Goal: Information Seeking & Learning: Check status

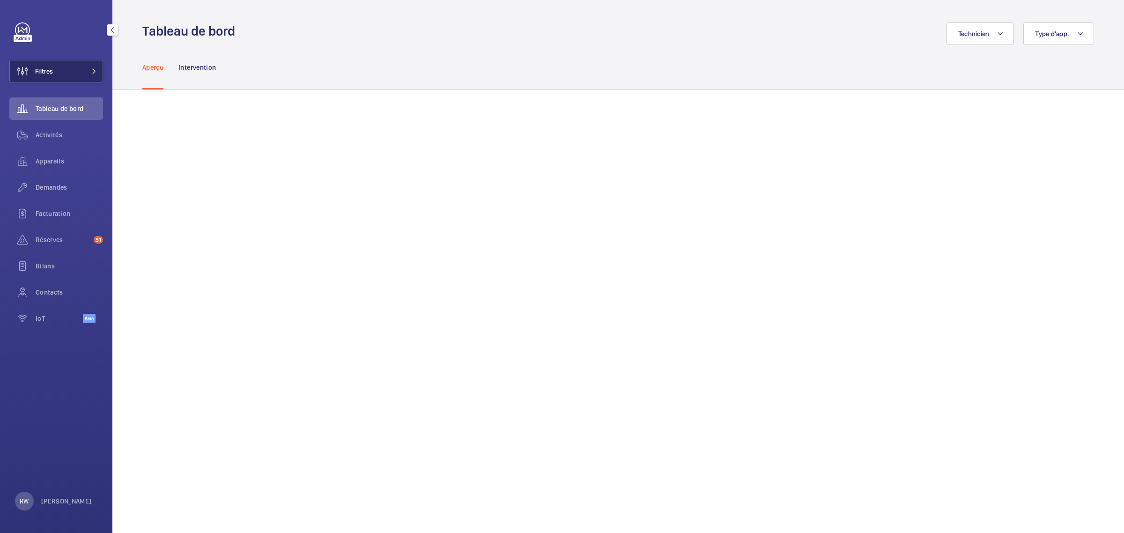
click at [67, 68] on button "Filtres" at bounding box center [56, 71] width 94 height 22
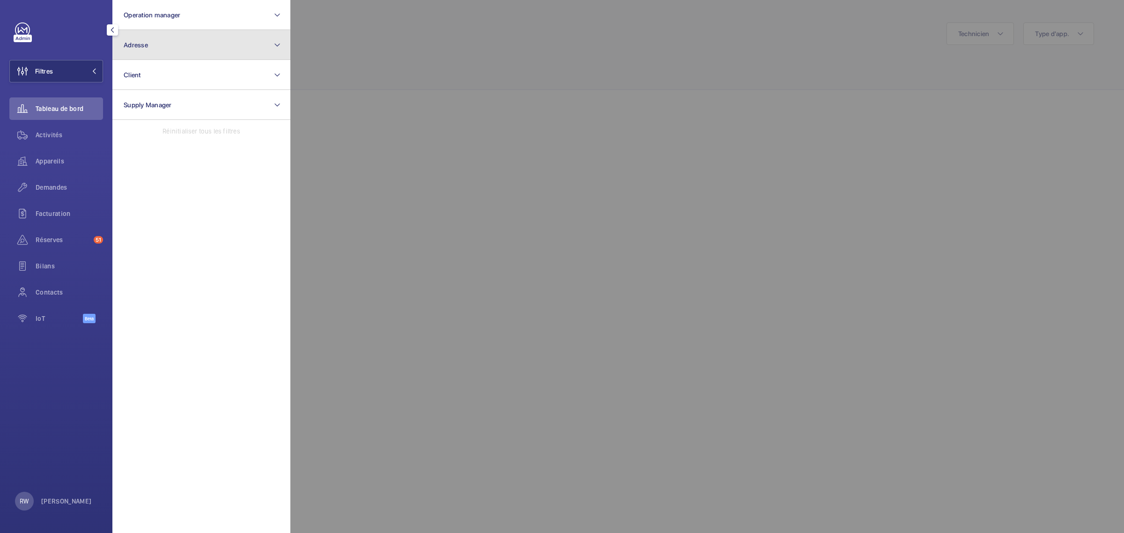
click at [167, 40] on button "Adresse" at bounding box center [201, 45] width 178 height 30
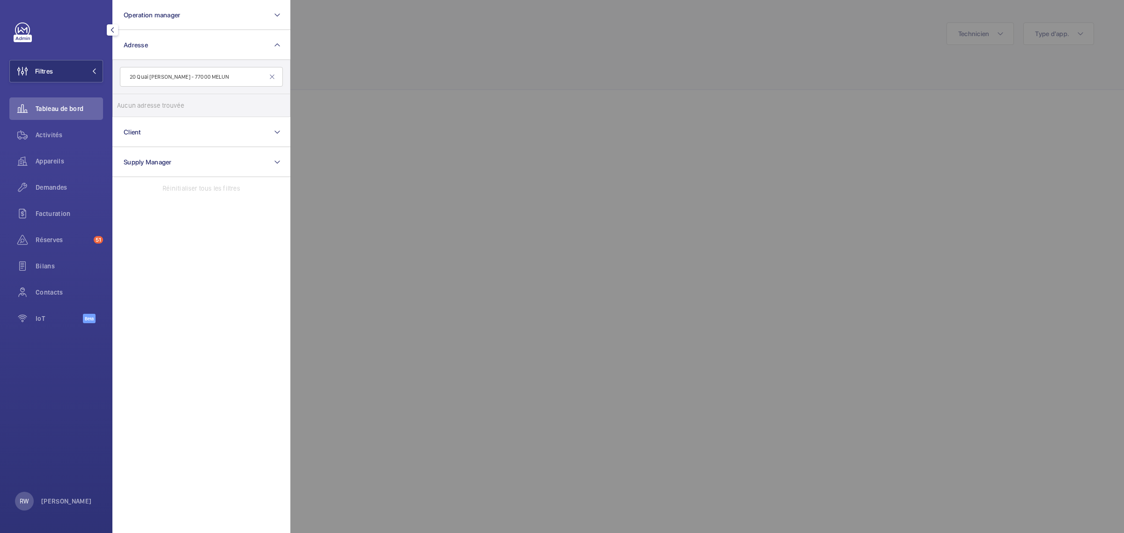
click at [205, 78] on input "20 Quai [PERSON_NAME] - 77000 MELUN" at bounding box center [201, 77] width 163 height 20
drag, startPoint x: 243, startPoint y: 74, endPoint x: 200, endPoint y: 75, distance: 42.7
click at [200, 75] on input "20 Quai [PERSON_NAME] 7000 MELUN" at bounding box center [201, 77] width 163 height 20
type input "20 Quai [PERSON_NAME]"
click at [130, 108] on label "Cite Administrative - BORUCHOWITS - [STREET_ADDRESS][PERSON_NAME]" at bounding box center [194, 105] width 163 height 22
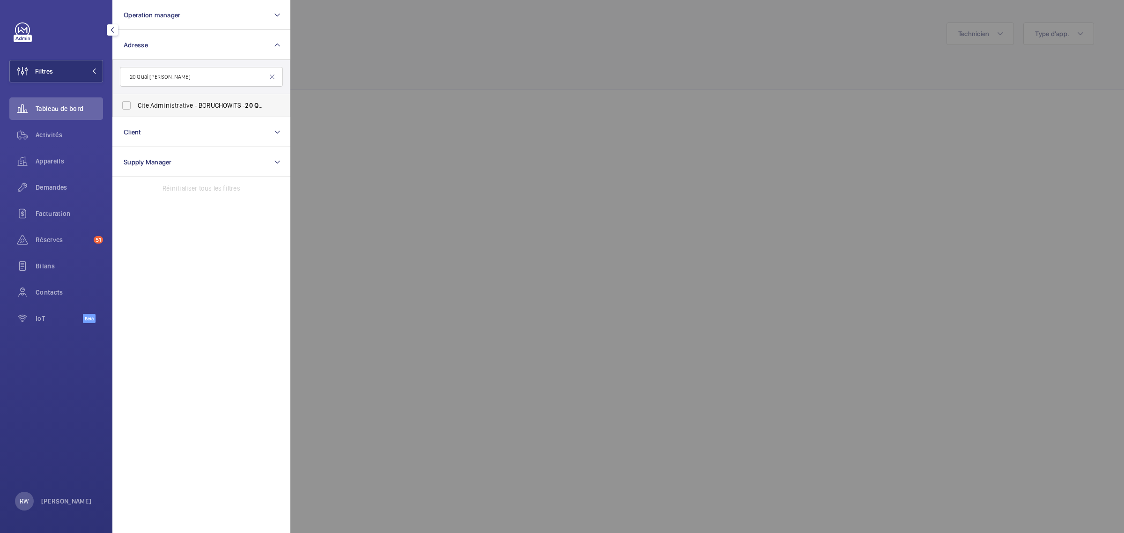
click at [130, 108] on input "Cite Administrative - BORUCHOWITS - [STREET_ADDRESS][PERSON_NAME]" at bounding box center [126, 105] width 19 height 19
checkbox input "true"
click at [546, 75] on div at bounding box center [852, 266] width 1124 height 533
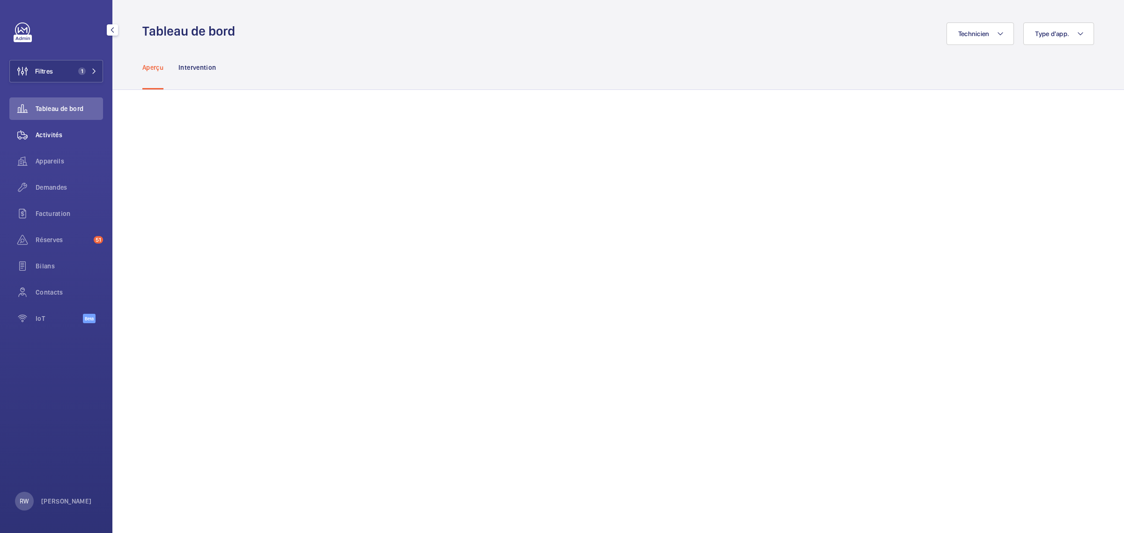
click at [57, 134] on span "Activités" at bounding box center [69, 134] width 67 height 9
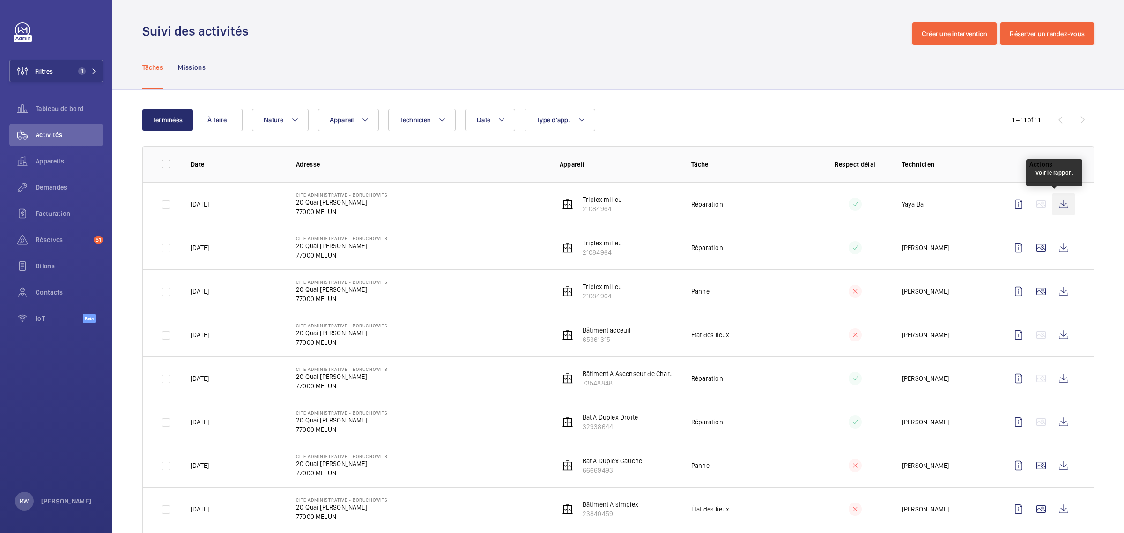
click at [1052, 207] on wm-front-icon-button at bounding box center [1063, 204] width 22 height 22
drag, startPoint x: 249, startPoint y: 209, endPoint x: 154, endPoint y: 196, distance: 96.4
click at [0, 0] on tr "[DATE] Cite Administrative - BORUCHOWITS 20 Quai [PERSON_NAME] 77000 MELUN Trip…" at bounding box center [0, 0] width 0 height 0
click at [259, 204] on td "[DATE]" at bounding box center [228, 204] width 105 height 44
drag, startPoint x: 463, startPoint y: 205, endPoint x: 274, endPoint y: 183, distance: 189.5
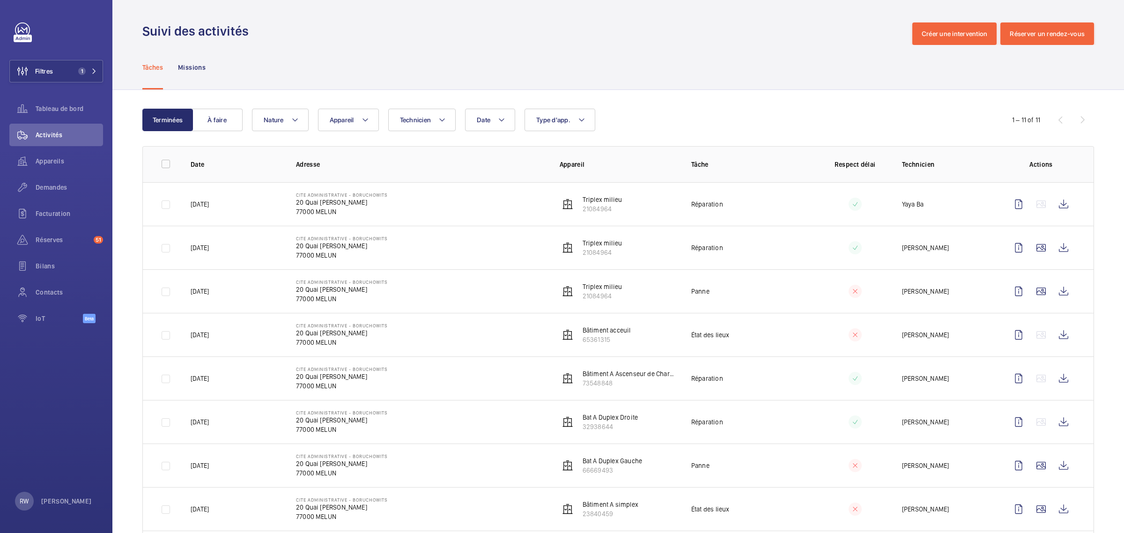
click at [0, 0] on tr "[DATE] Cite Administrative - BORUCHOWITS 20 Quai [PERSON_NAME] 77000 MELUN Trip…" at bounding box center [0, 0] width 0 height 0
click at [335, 212] on p "77000 MELUN" at bounding box center [342, 211] width 92 height 9
drag, startPoint x: 374, startPoint y: 219, endPoint x: 287, endPoint y: 196, distance: 89.7
click at [287, 196] on td "Cite Administrative - BORUCHOWITS [STREET_ADDRESS][PERSON_NAME]" at bounding box center [413, 204] width 264 height 44
click at [281, 202] on td "Cite Administrative - BORUCHOWITS [STREET_ADDRESS][PERSON_NAME]" at bounding box center [413, 204] width 264 height 44
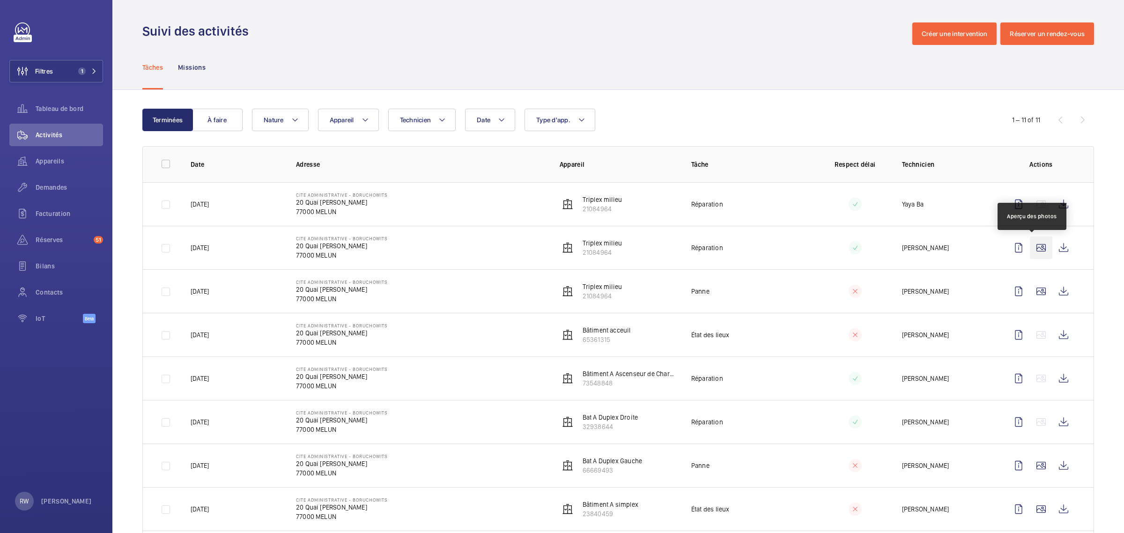
click at [1031, 249] on wm-front-icon-button at bounding box center [1041, 247] width 22 height 22
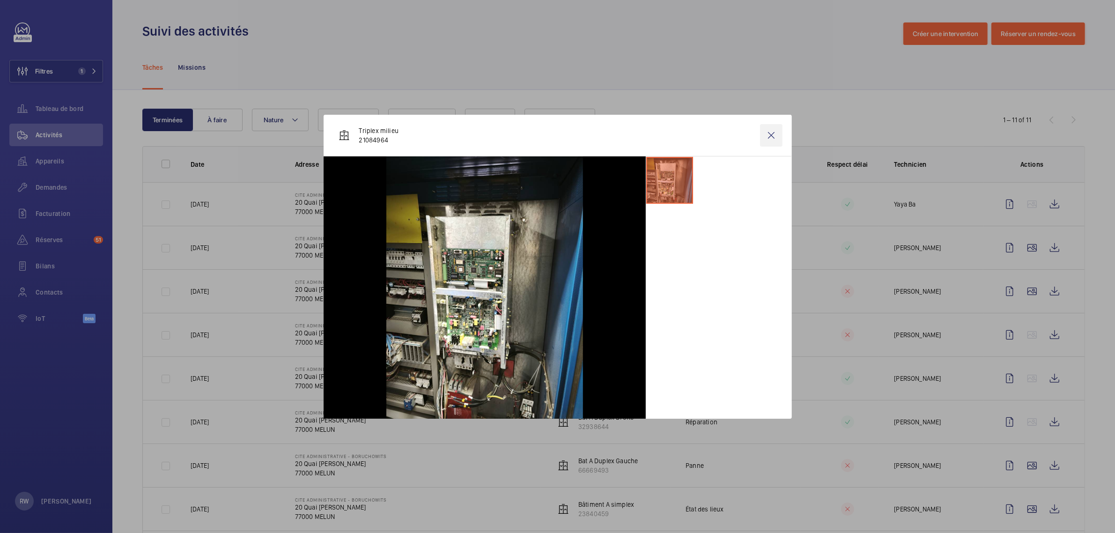
click at [771, 134] on wm-front-icon-button at bounding box center [771, 135] width 22 height 22
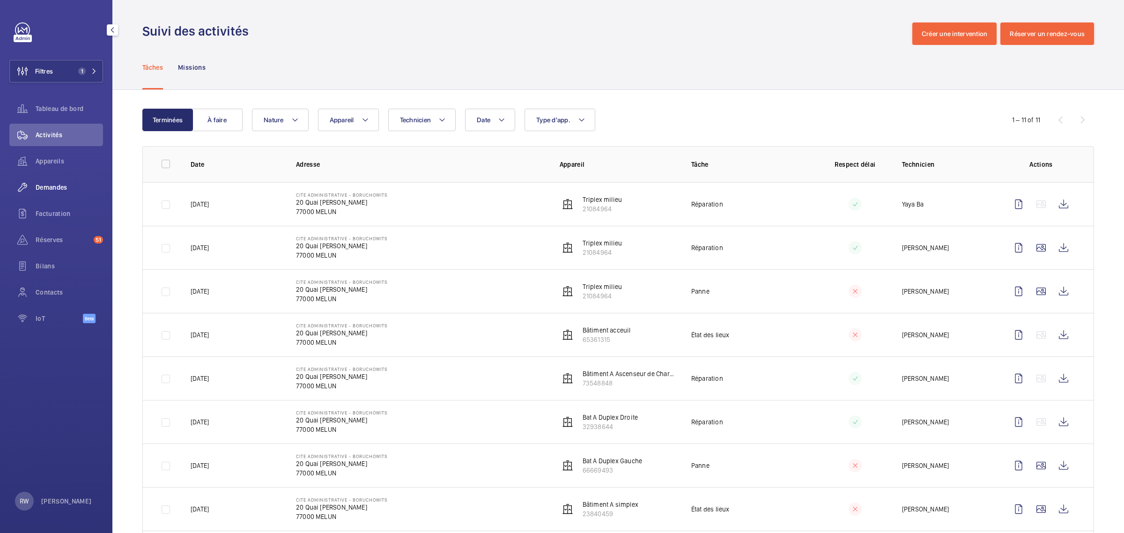
click at [41, 186] on span "Demandes" at bounding box center [69, 187] width 67 height 9
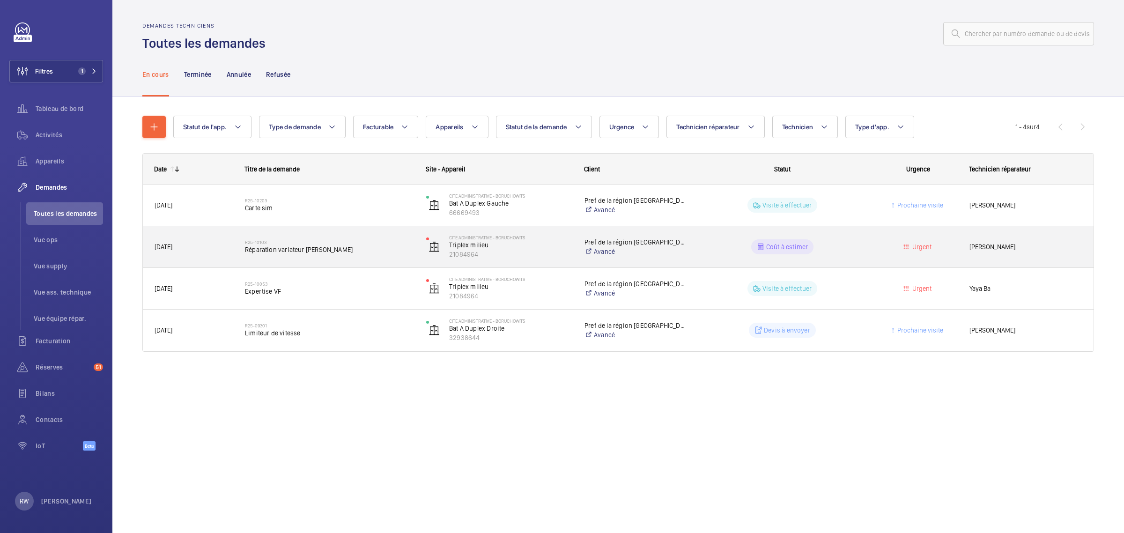
click at [355, 251] on span "Réparation variateur [PERSON_NAME]" at bounding box center [329, 249] width 169 height 9
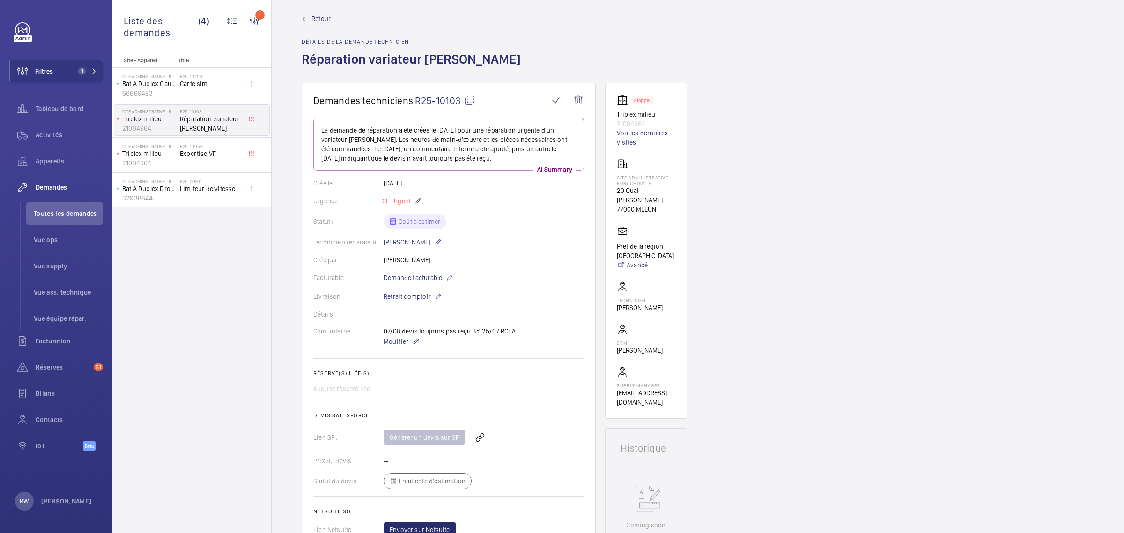
scroll to position [468, 0]
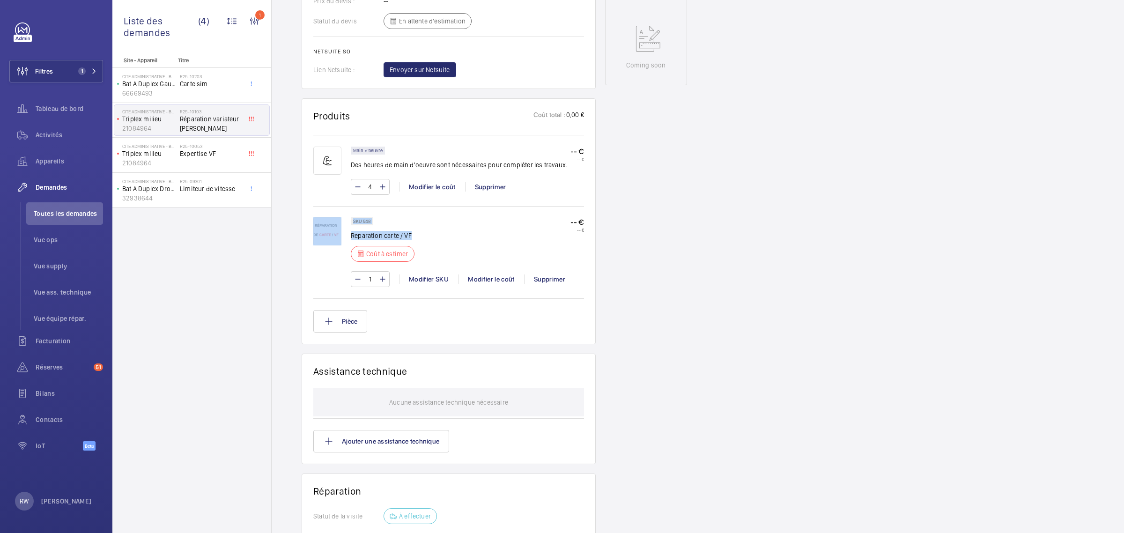
drag, startPoint x: 455, startPoint y: 238, endPoint x: 311, endPoint y: 211, distance: 146.2
click at [311, 211] on wm-front-card "Produits Coût total : 0,00 € Main d'oeuvre Des heures de main d'oeuvre sont néc…" at bounding box center [449, 221] width 294 height 246
click at [438, 228] on div "SKU 948 Reparation carte / VF Coût à estimer -- € -- €" at bounding box center [467, 242] width 233 height 50
drag, startPoint x: 467, startPoint y: 239, endPoint x: 307, endPoint y: 213, distance: 161.8
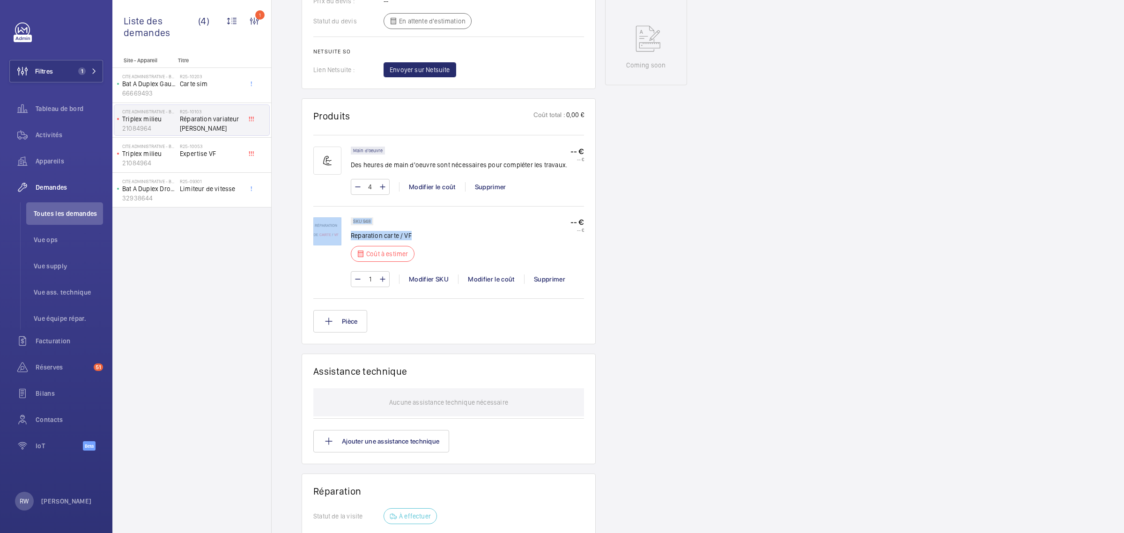
click at [307, 213] on wm-front-card "Produits Coût total : 0,00 € Main d'oeuvre Des heures de main d'oeuvre sont néc…" at bounding box center [449, 221] width 294 height 246
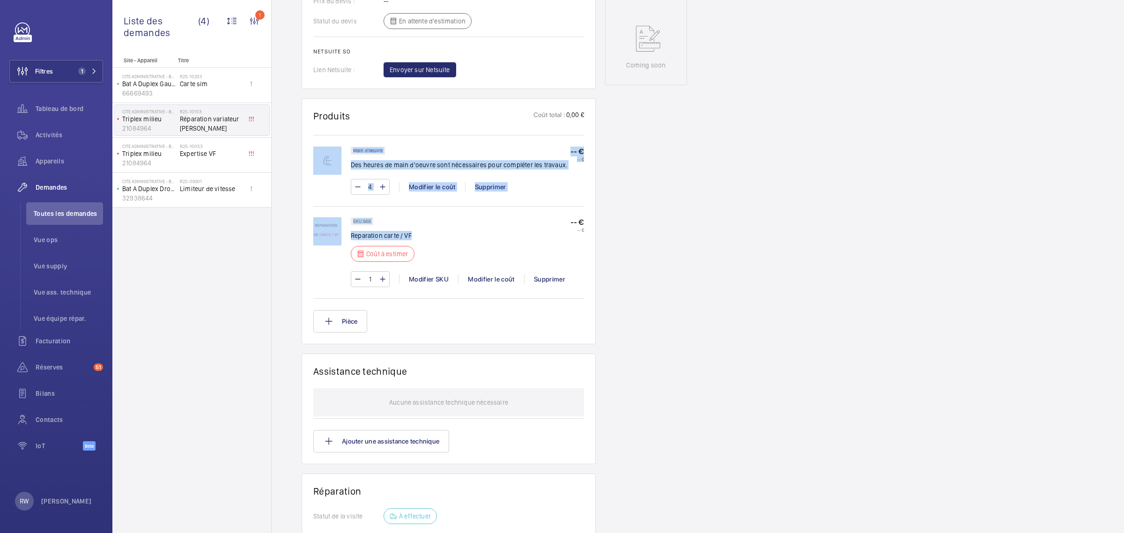
drag, startPoint x: 450, startPoint y: 233, endPoint x: 303, endPoint y: 202, distance: 149.8
click at [303, 202] on wm-front-card "Produits Coût total : 0,00 € Main d'oeuvre Des heures de main d'oeuvre sont néc…" at bounding box center [449, 221] width 294 height 246
click at [303, 212] on wm-front-card "Produits Coût total : 0,00 € Main d'oeuvre Des heures de main d'oeuvre sont néc…" at bounding box center [449, 221] width 294 height 246
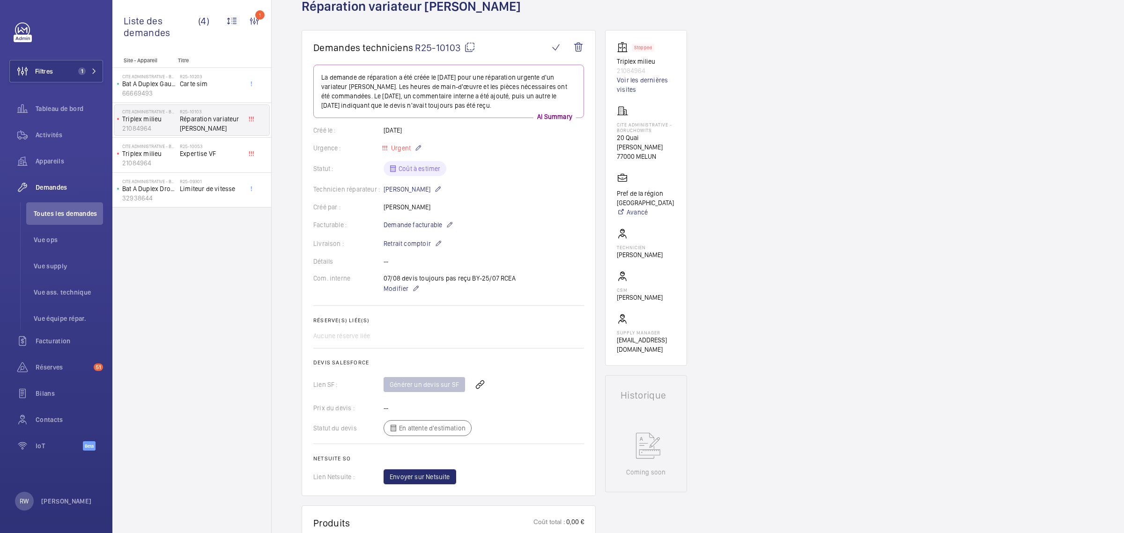
scroll to position [0, 0]
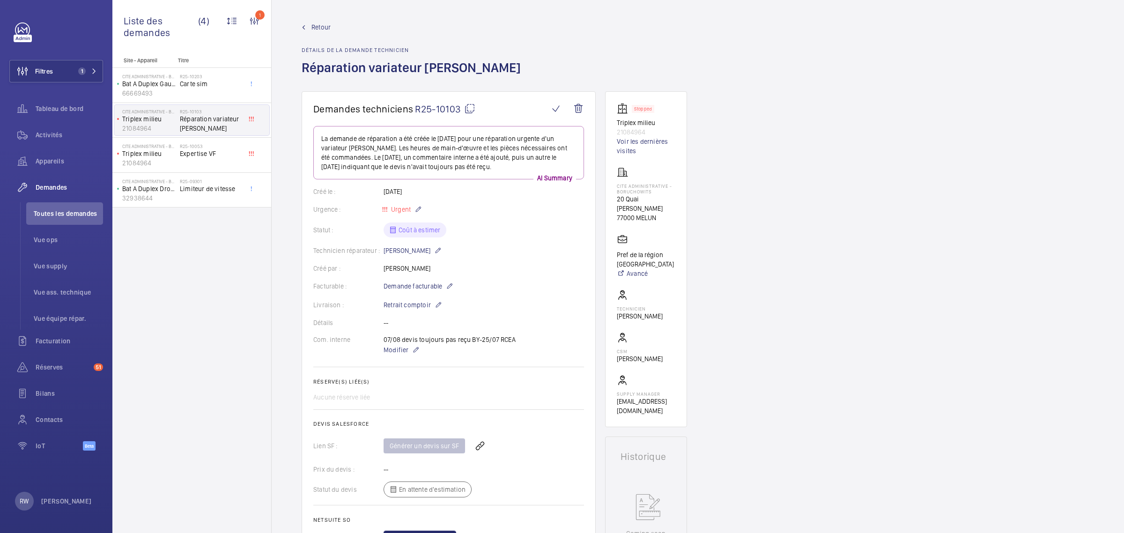
click at [322, 26] on span "Retour" at bounding box center [320, 26] width 19 height 9
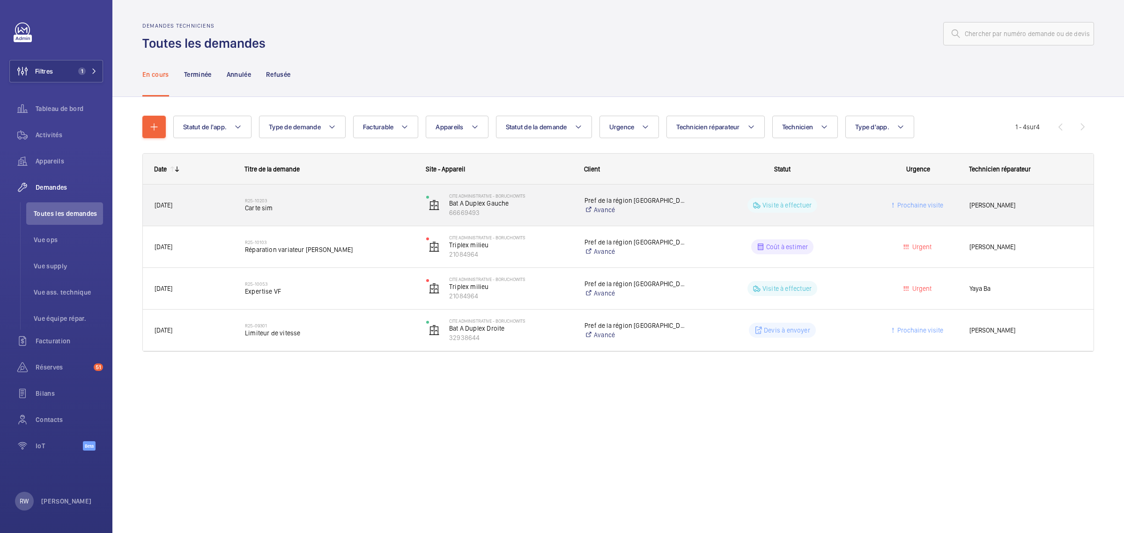
click at [497, 192] on div "Cite Administrative - BORUCHOWITS Bat A Duplex Gauche 66669493" at bounding box center [493, 205] width 157 height 38
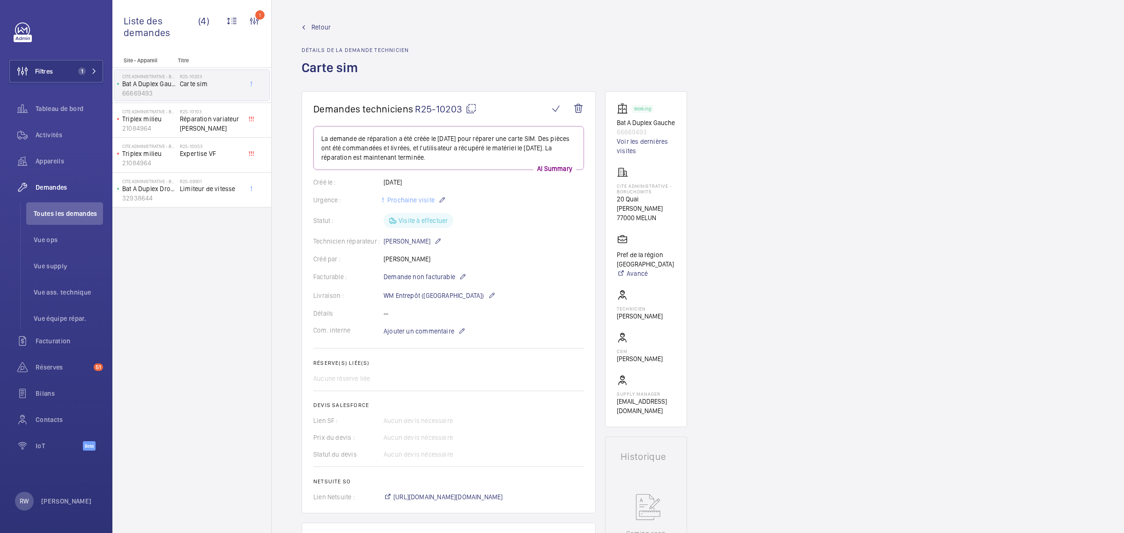
drag, startPoint x: 662, startPoint y: 220, endPoint x: 617, endPoint y: 199, distance: 49.0
click at [617, 199] on div "Cite Administrative - BORUCHOWITS [STREET_ADDRESS][PERSON_NAME]" at bounding box center [646, 195] width 59 height 56
click at [318, 27] on span "Retour" at bounding box center [320, 26] width 19 height 9
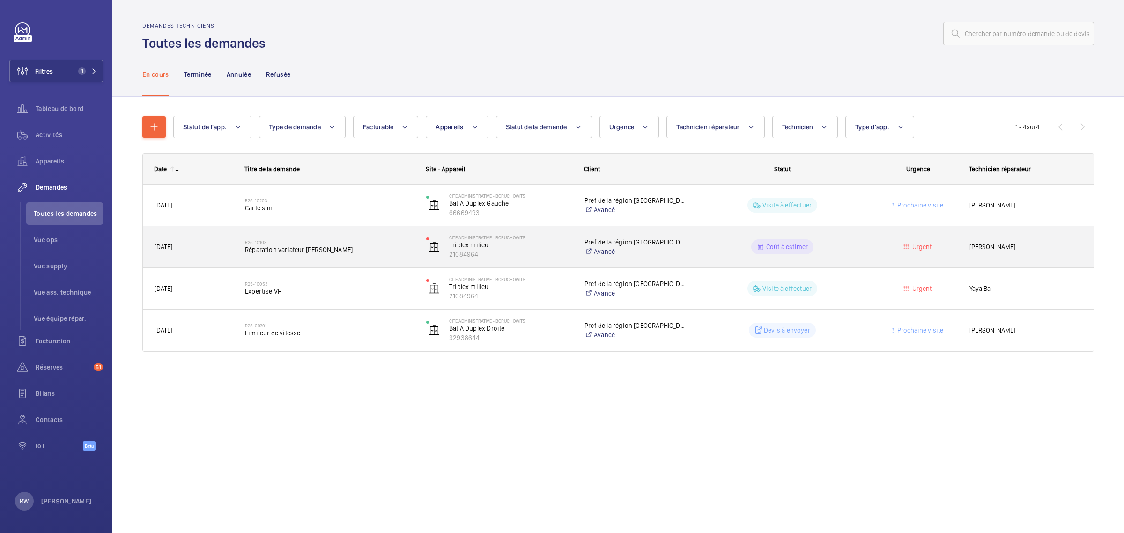
click at [739, 247] on wm-front-pills-cell "Coût à estimer" at bounding box center [782, 246] width 169 height 15
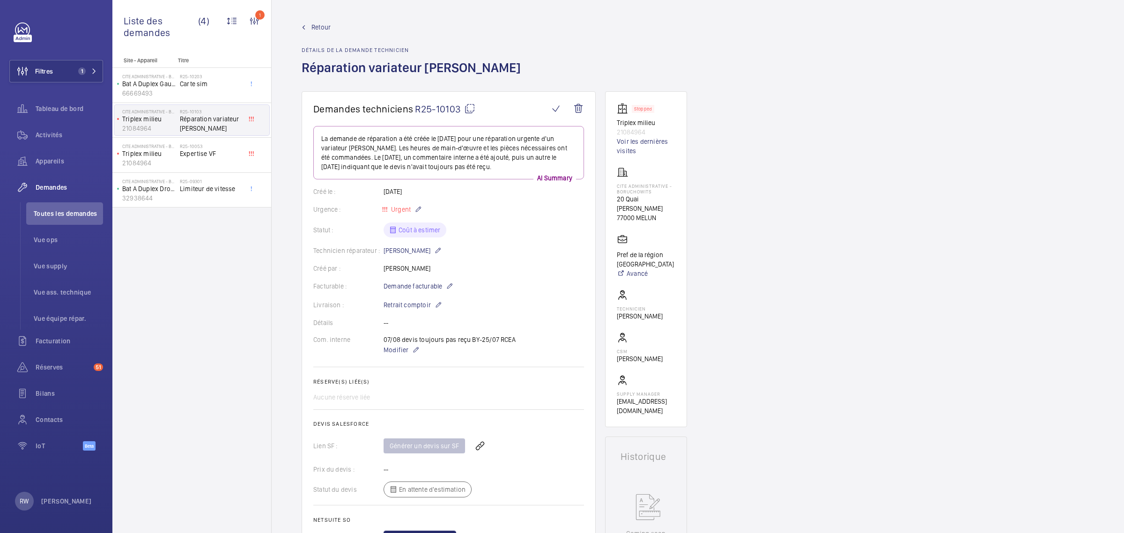
click at [324, 27] on span "Retour" at bounding box center [320, 26] width 19 height 9
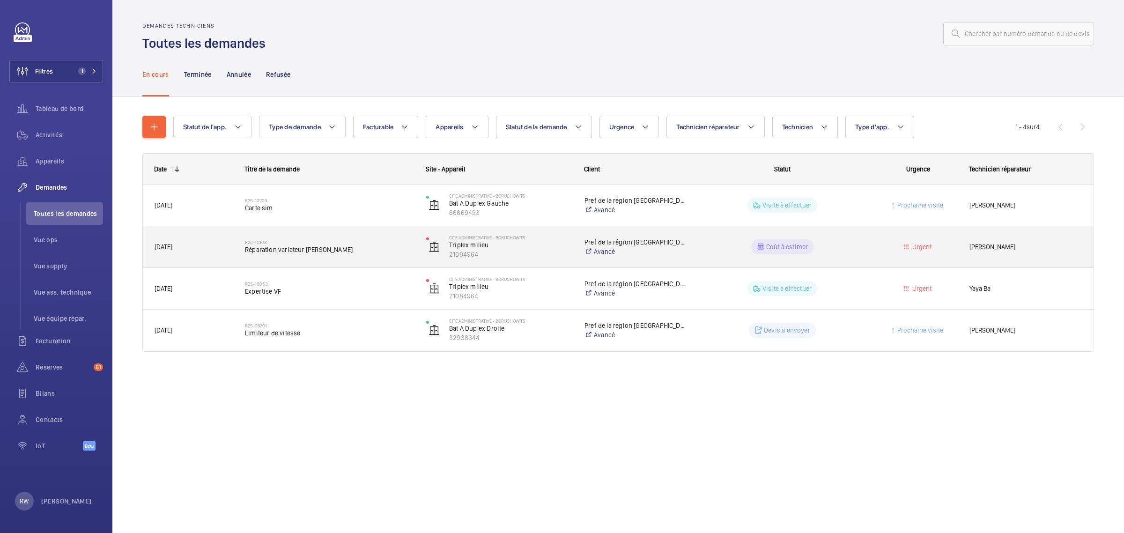
click at [701, 241] on wm-front-pills-cell "Coût à estimer" at bounding box center [782, 246] width 169 height 15
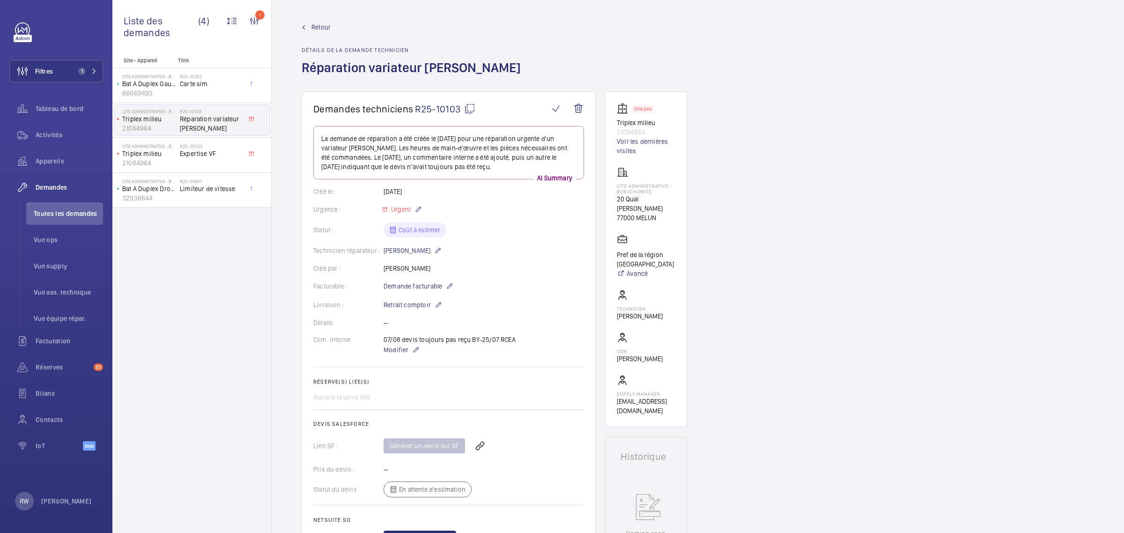
click at [319, 23] on span "Retour" at bounding box center [320, 26] width 19 height 9
